Goal: Information Seeking & Learning: Learn about a topic

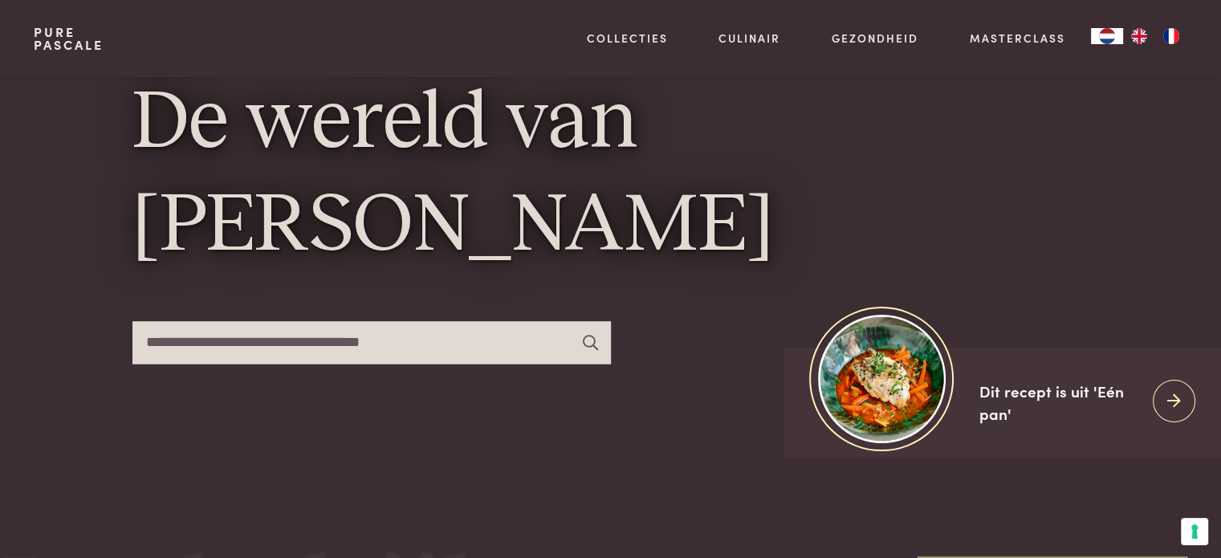
scroll to position [161, 0]
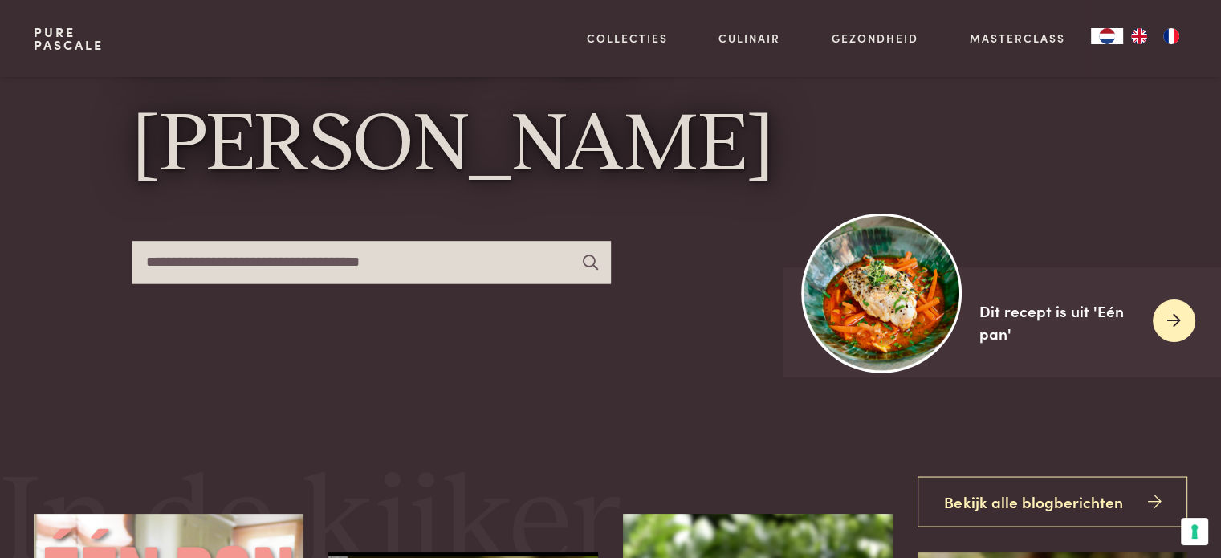
click at [882, 307] on img at bounding box center [882, 293] width 160 height 160
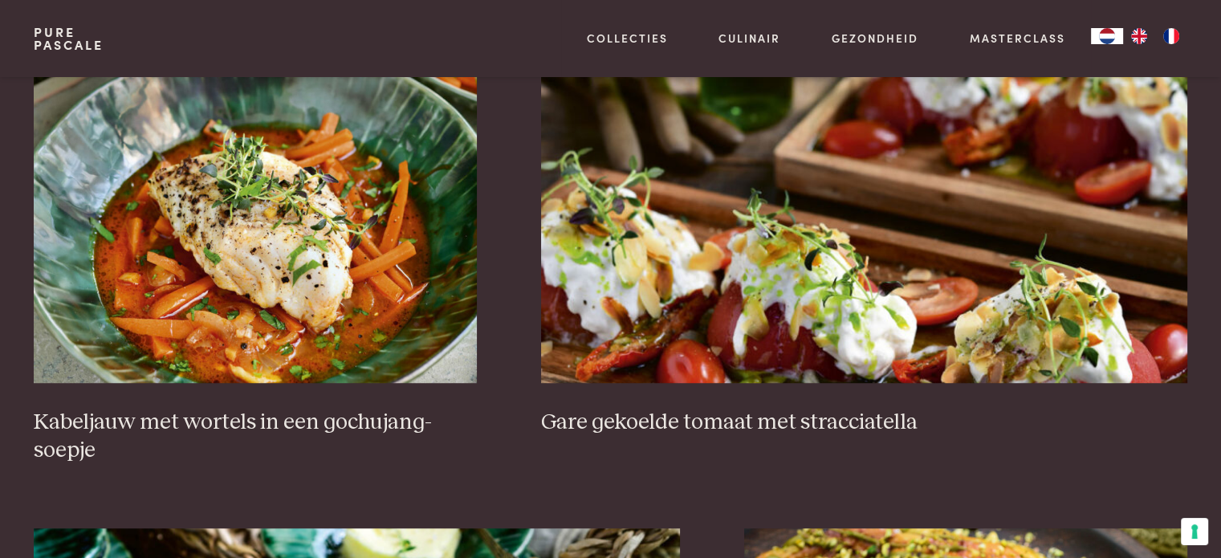
scroll to position [1204, 0]
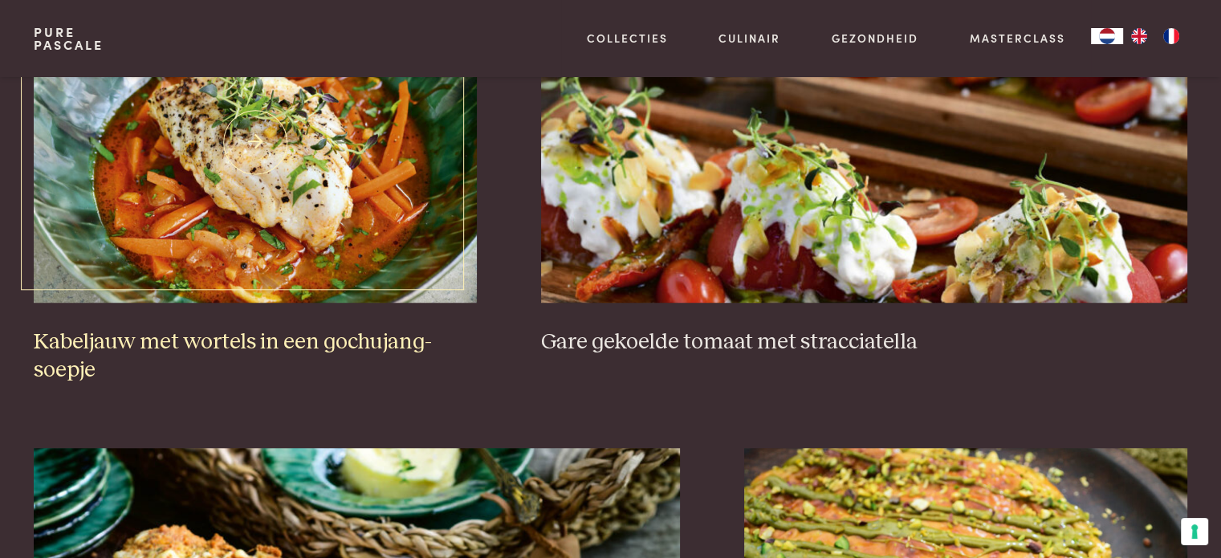
click at [149, 227] on img at bounding box center [255, 142] width 443 height 321
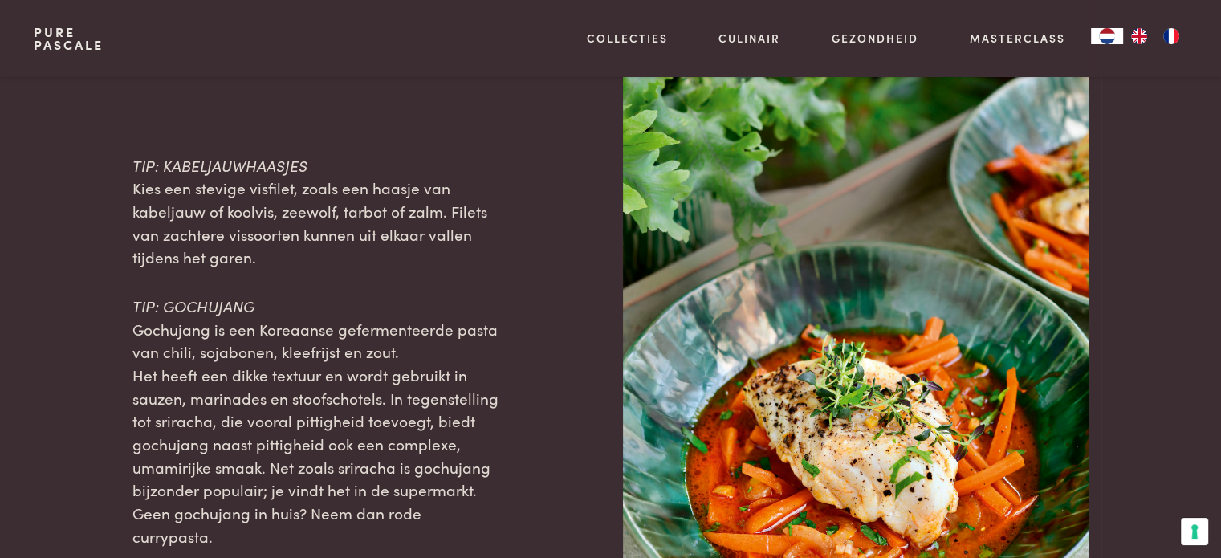
scroll to position [1685, 0]
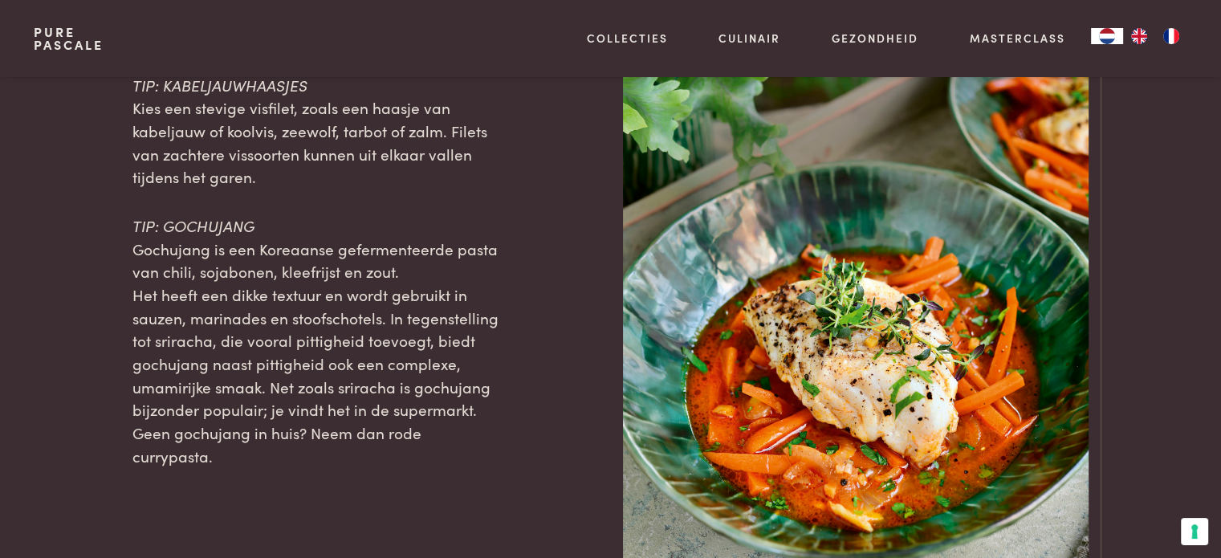
click at [435, 375] on p "TIP: GOCHUJANG Gochujang is een Koreaanse gefermenteerde pasta van chili, sojab…" at bounding box center [316, 341] width 368 height 254
copy span "complexe"
click at [183, 244] on span "Gochujang is een Koreaanse gefermenteerde pasta van chili, sojabonen, kleefrijs…" at bounding box center [314, 260] width 365 height 45
click at [183, 245] on span "Gochujang is een Koreaanse gefermenteerde pasta van chili, sojabonen, kleefrijs…" at bounding box center [314, 260] width 365 height 45
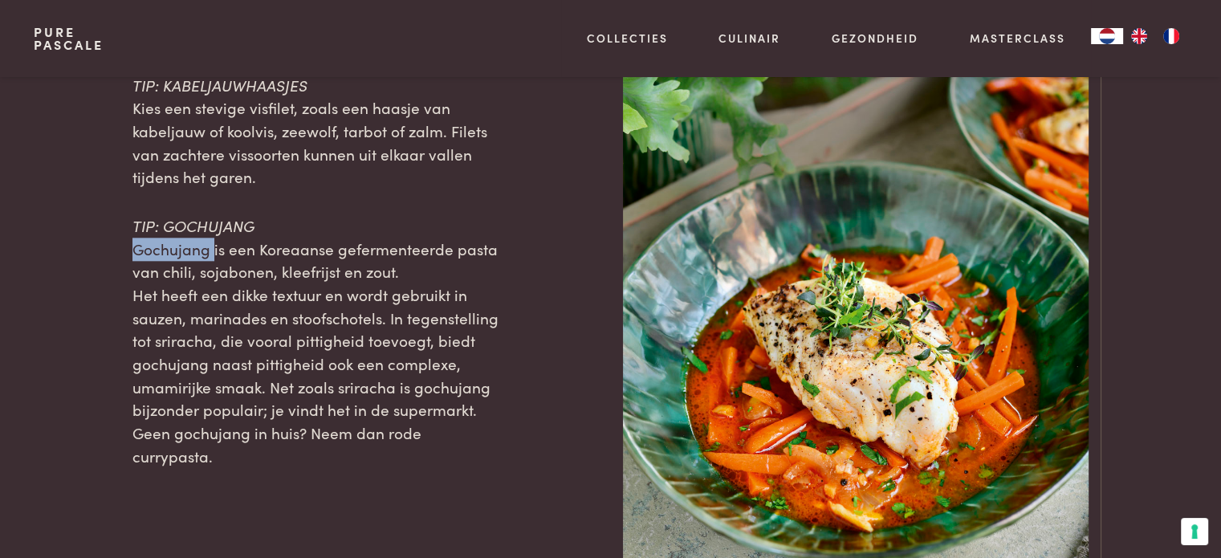
copy span "Gochujang"
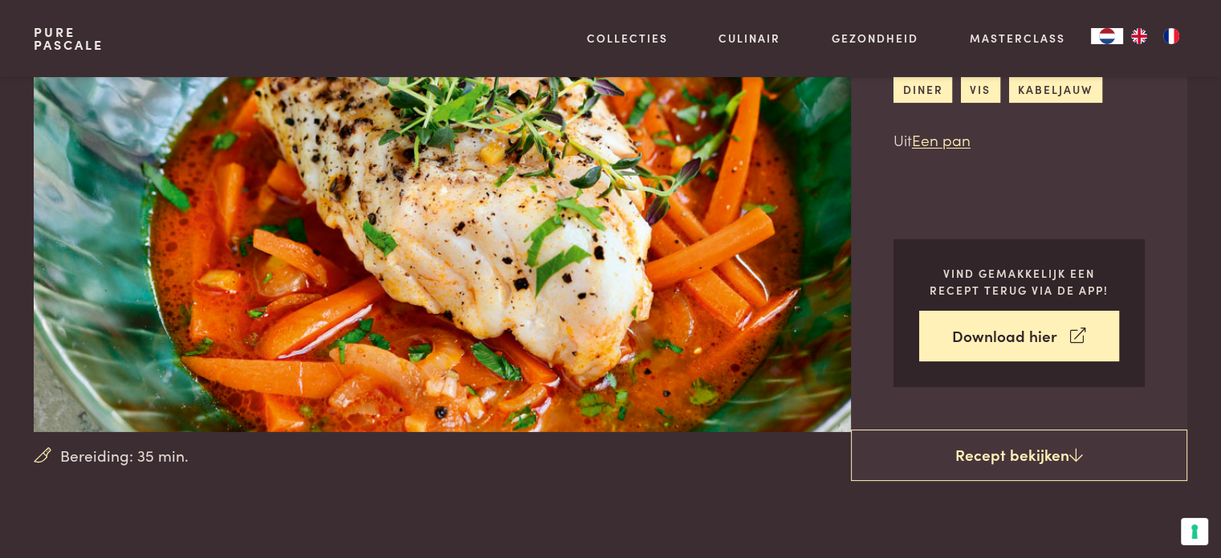
scroll to position [0, 0]
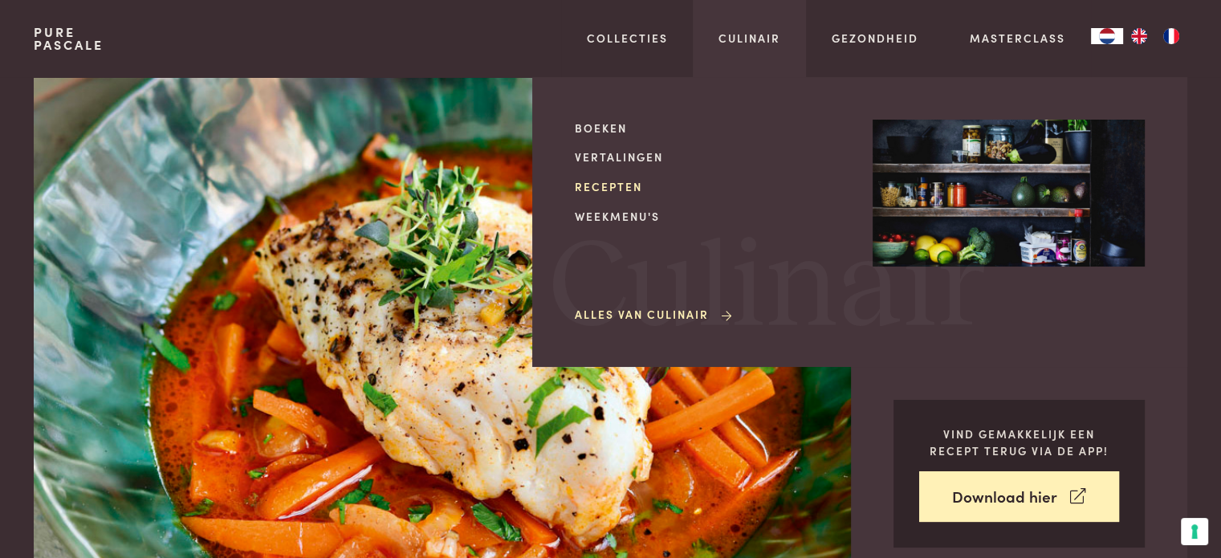
click at [624, 189] on link "Recepten" at bounding box center [711, 186] width 272 height 17
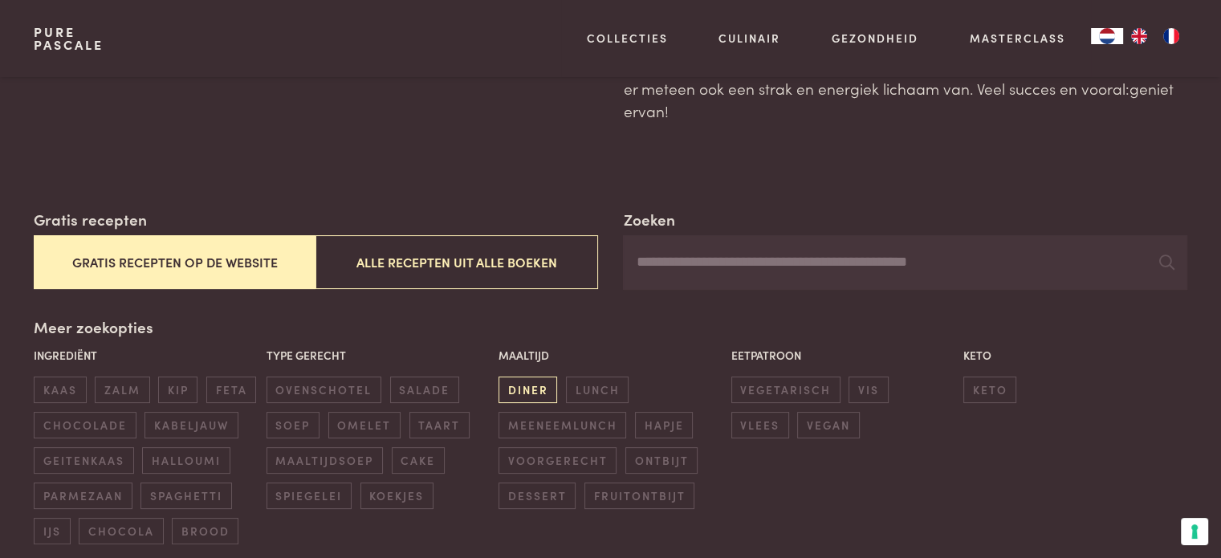
scroll to position [321, 0]
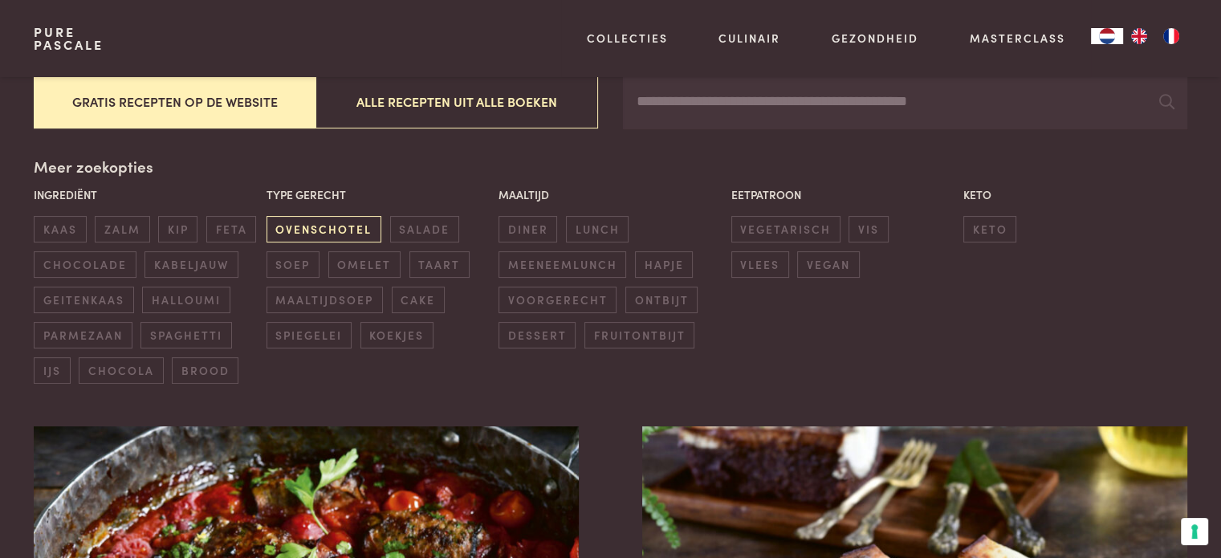
click at [324, 226] on span "ovenschotel" at bounding box center [323, 229] width 115 height 26
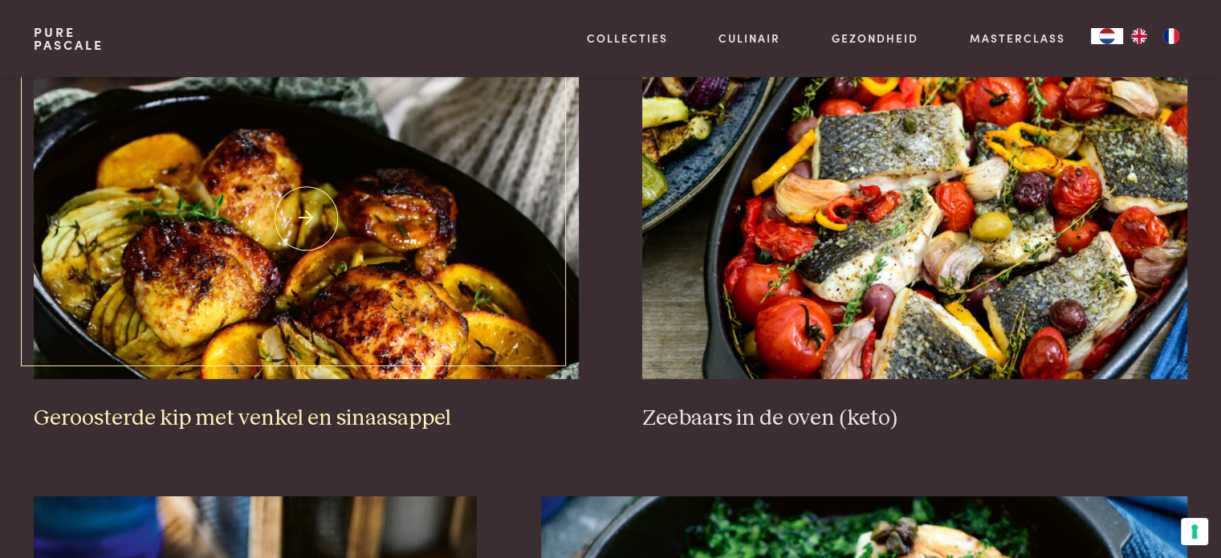
scroll to position [770, 0]
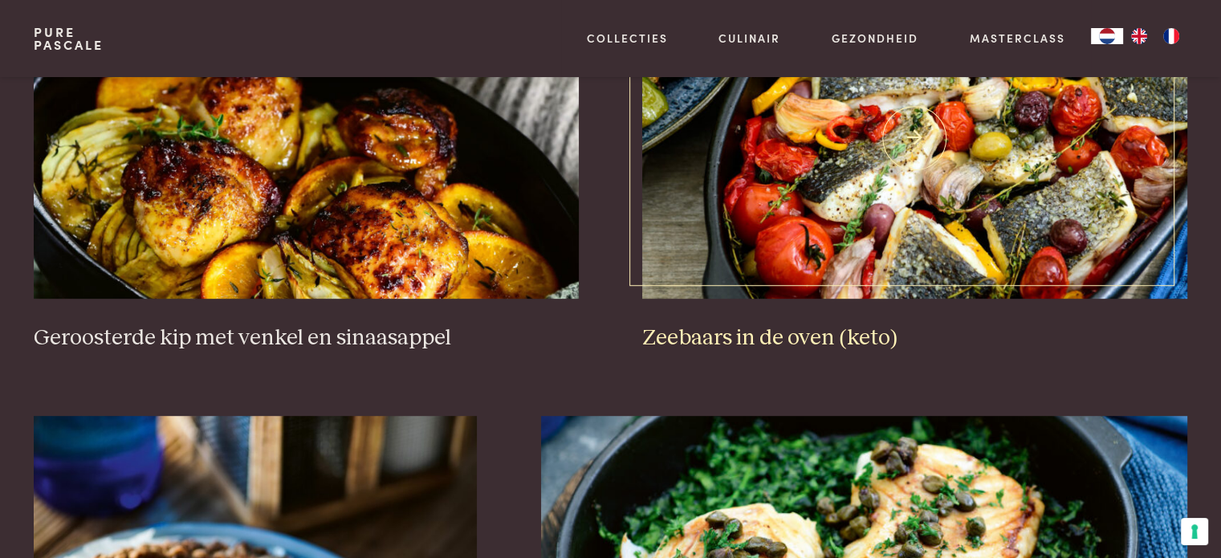
click at [816, 208] on img at bounding box center [914, 138] width 544 height 321
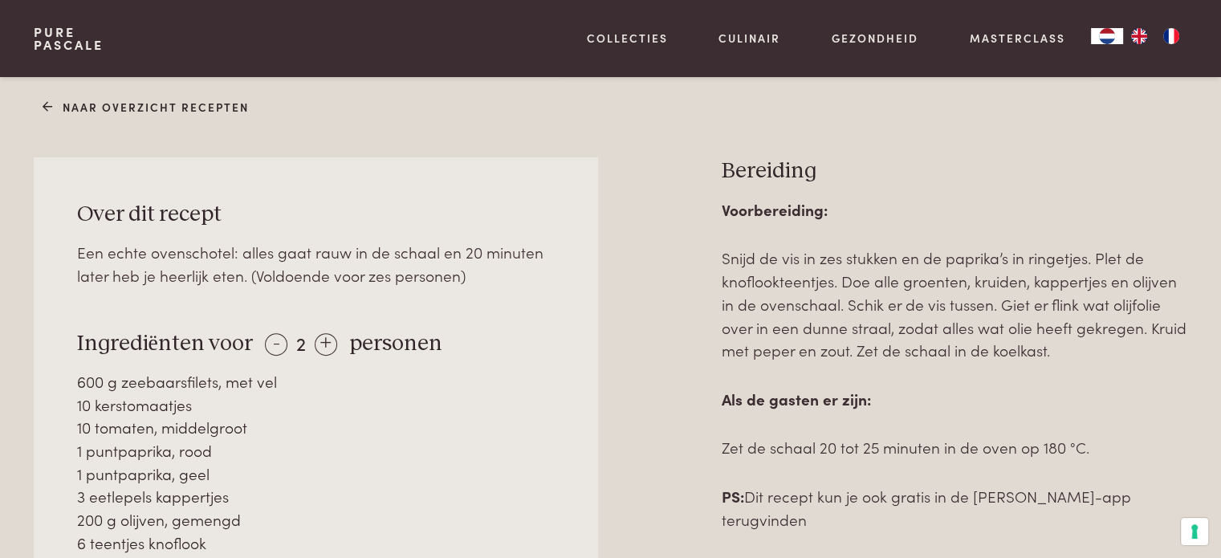
scroll to position [722, 0]
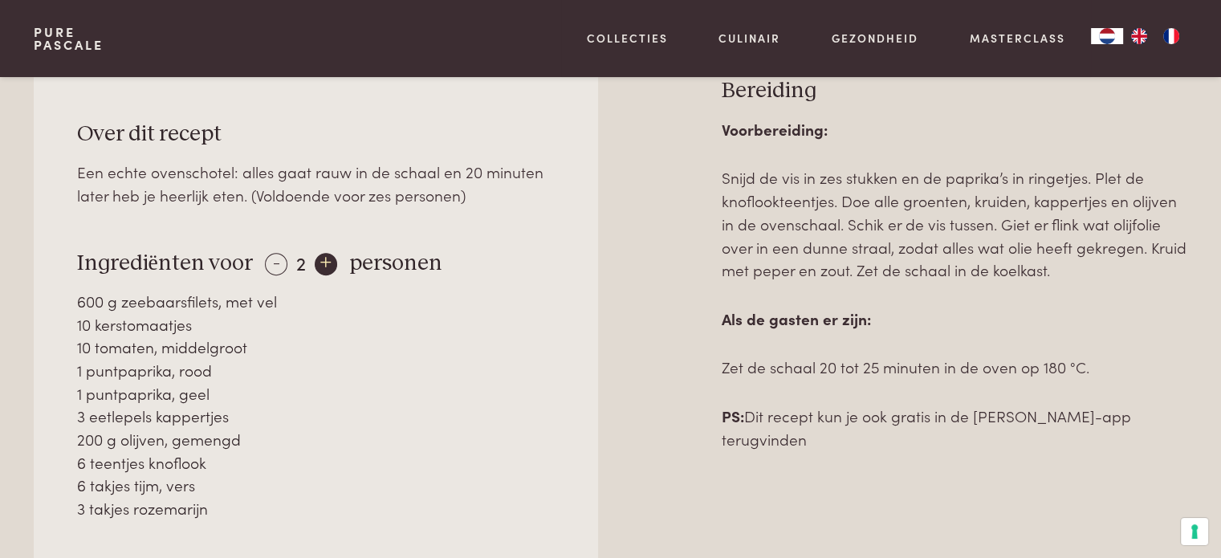
click at [321, 253] on div "+" at bounding box center [326, 264] width 22 height 22
click at [323, 253] on div "+" at bounding box center [326, 264] width 22 height 22
click at [268, 256] on div "-" at bounding box center [276, 264] width 22 height 22
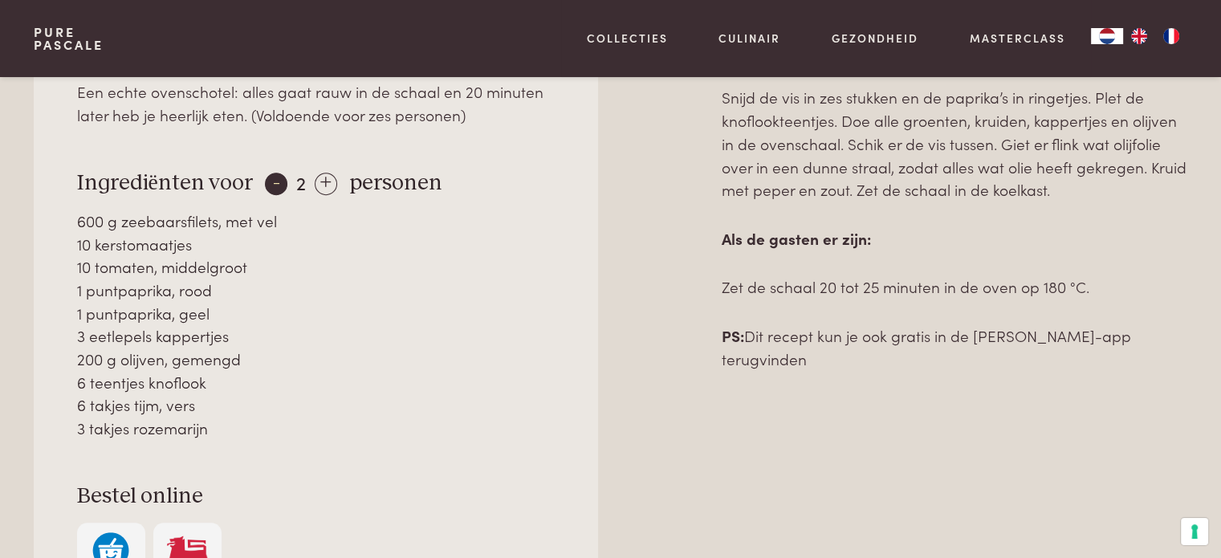
click at [281, 173] on div "-" at bounding box center [276, 184] width 22 height 22
click at [325, 173] on div "+" at bounding box center [322, 184] width 22 height 22
click at [323, 173] on div "+" at bounding box center [326, 184] width 22 height 22
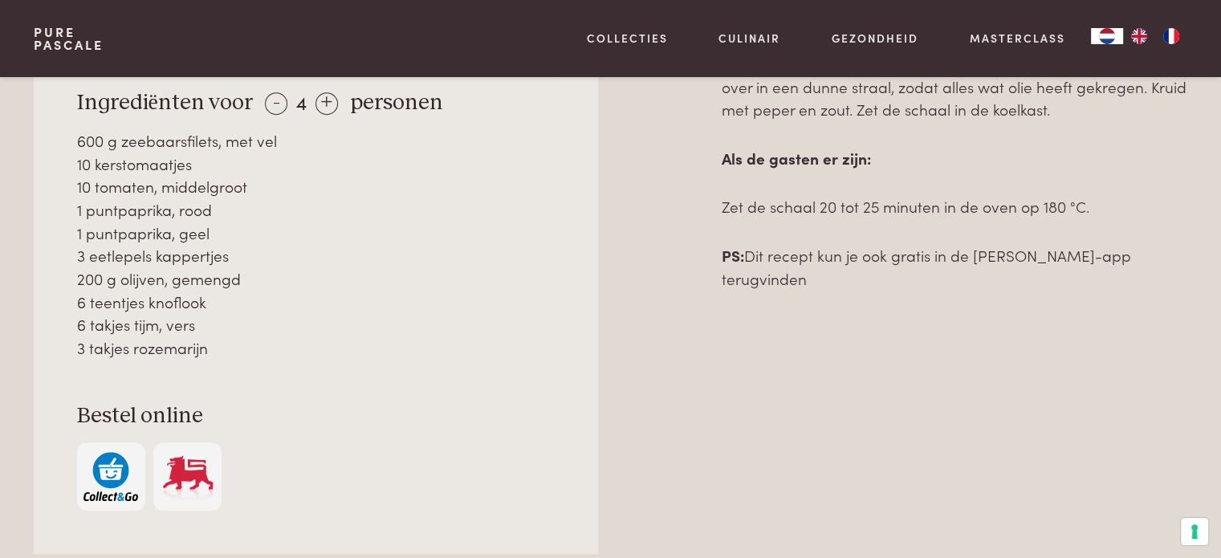
scroll to position [482, 0]
